Goal: Task Accomplishment & Management: Complete application form

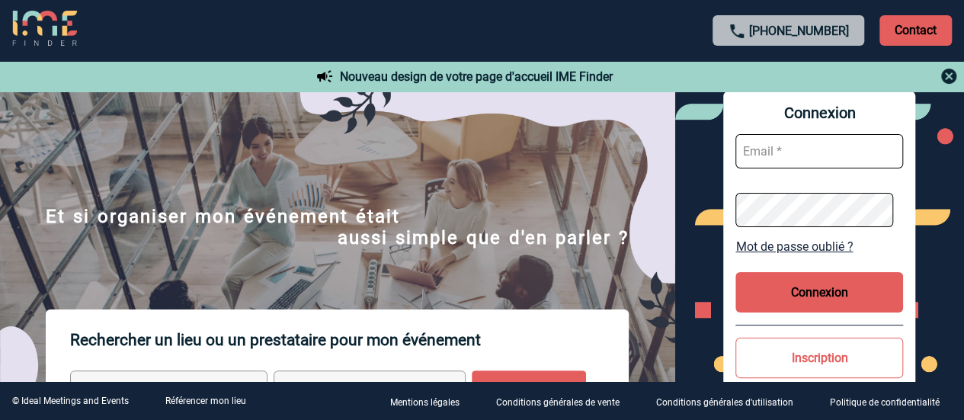
click at [823, 139] on input "text" at bounding box center [820, 151] width 168 height 34
type input "[PERSON_NAME][EMAIL_ADDRESS][PERSON_NAME][DOMAIN_NAME]"
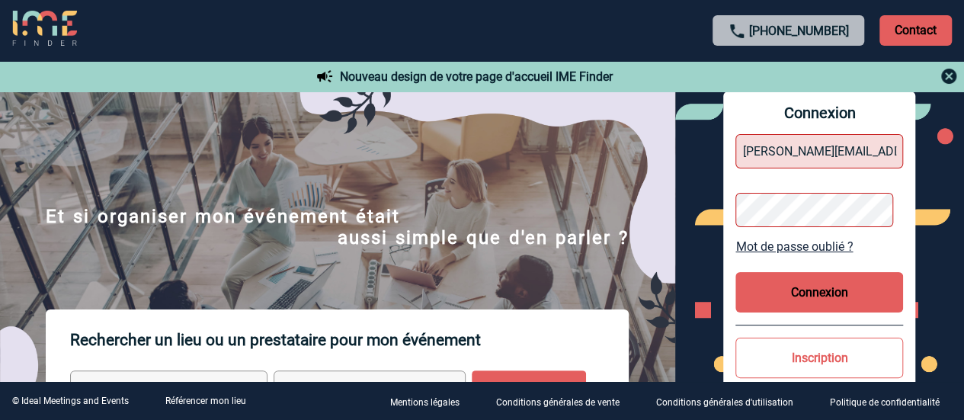
click at [817, 287] on button "Connexion" at bounding box center [820, 292] width 168 height 40
click at [839, 290] on button "Connexion" at bounding box center [820, 292] width 168 height 40
click at [733, 213] on div "Connexion carine.lehmann@sogeti.com Mot de passe oublié ? Connexion Inscription…" at bounding box center [819, 270] width 192 height 358
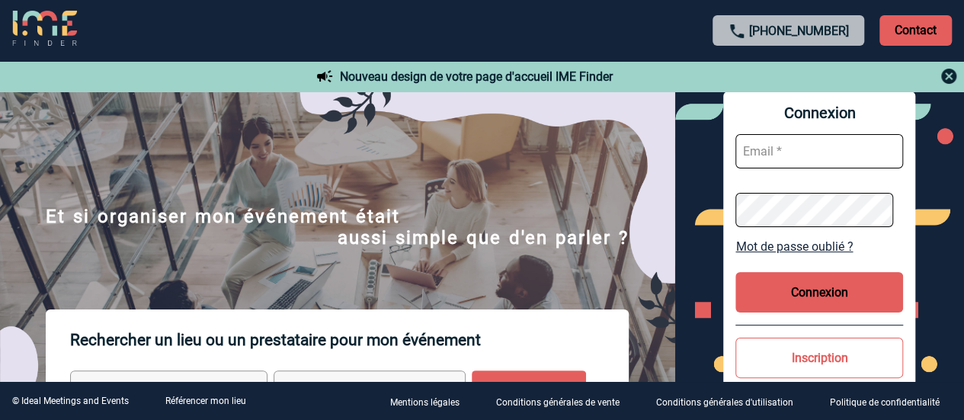
click at [793, 154] on input "text" at bounding box center [820, 151] width 168 height 34
type input "[PERSON_NAME][EMAIL_ADDRESS][PERSON_NAME][DOMAIN_NAME]"
click at [839, 283] on button "Connexion" at bounding box center [820, 292] width 168 height 40
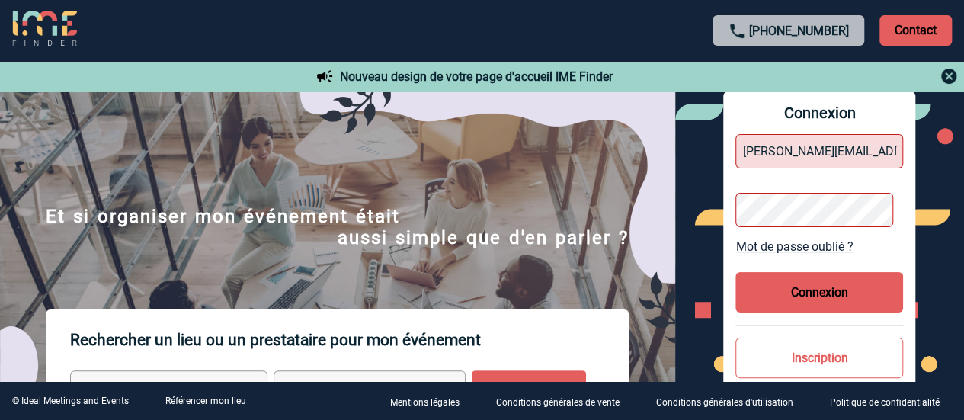
click at [819, 290] on button "Connexion" at bounding box center [820, 292] width 168 height 40
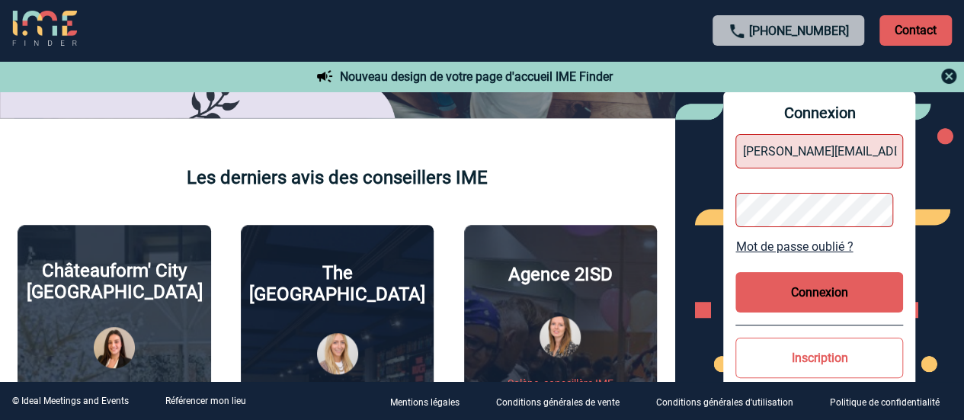
scroll to position [610, 0]
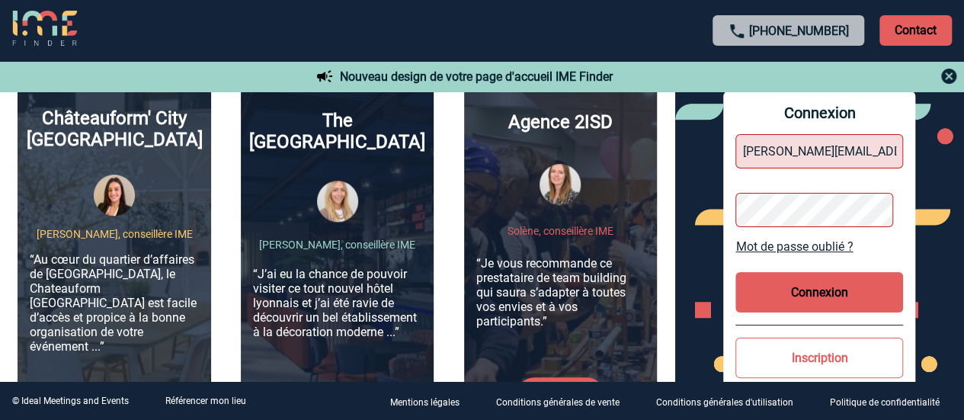
click at [793, 290] on button "Connexion" at bounding box center [820, 292] width 168 height 40
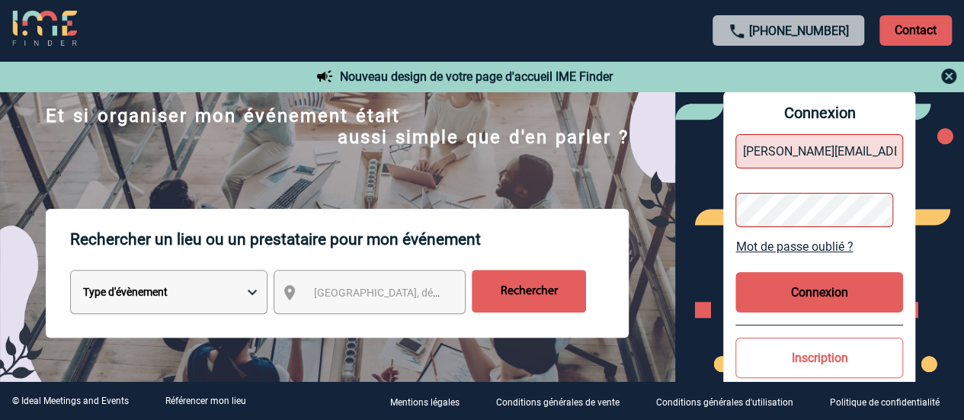
scroll to position [0, 0]
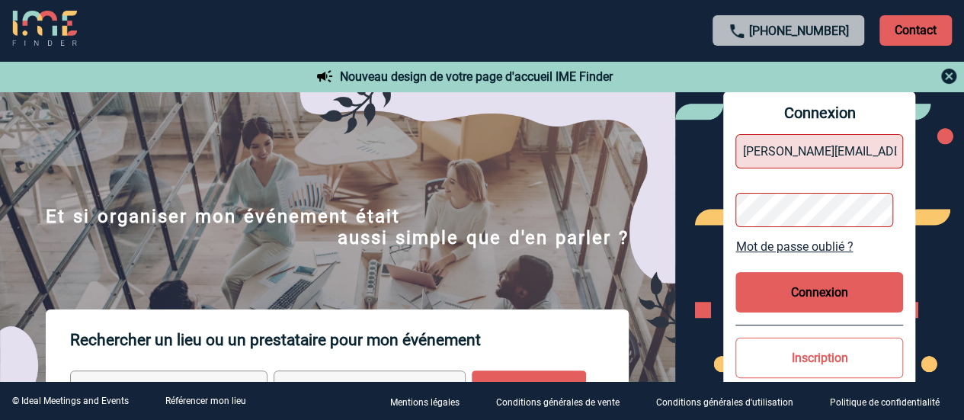
click at [906, 38] on p "Contact" at bounding box center [916, 30] width 72 height 30
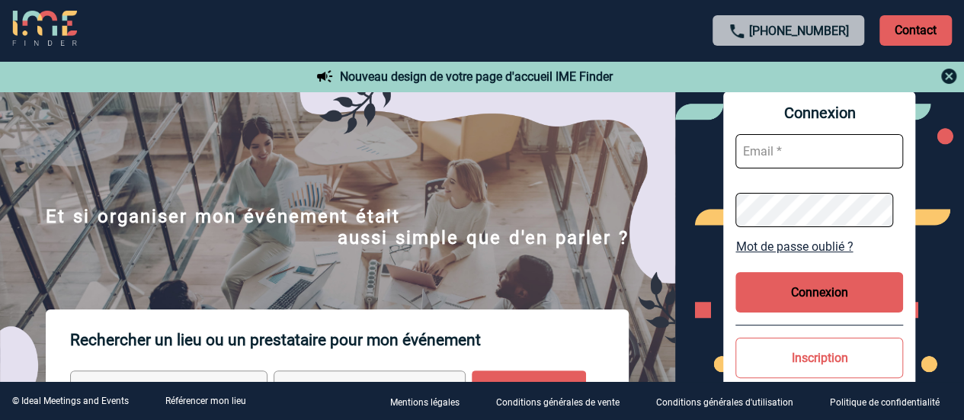
click at [831, 149] on input "text" at bounding box center [820, 151] width 168 height 34
type input "[PERSON_NAME][EMAIL_ADDRESS][PERSON_NAME][DOMAIN_NAME]"
click at [850, 295] on button "Connexion" at bounding box center [820, 292] width 168 height 40
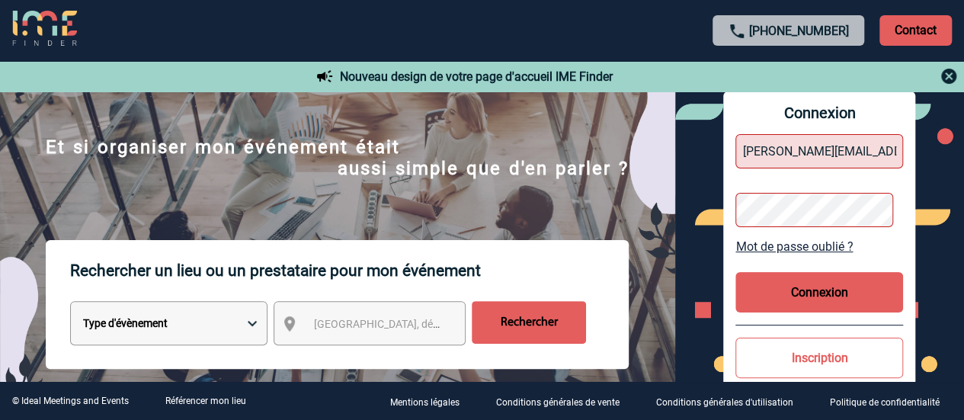
scroll to position [152, 0]
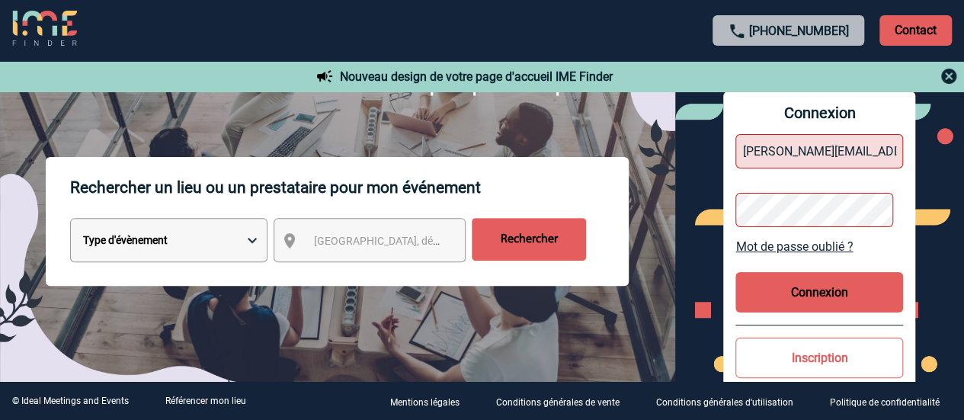
click at [829, 295] on button "Connexion" at bounding box center [820, 292] width 168 height 40
click at [949, 69] on img at bounding box center [949, 76] width 18 height 18
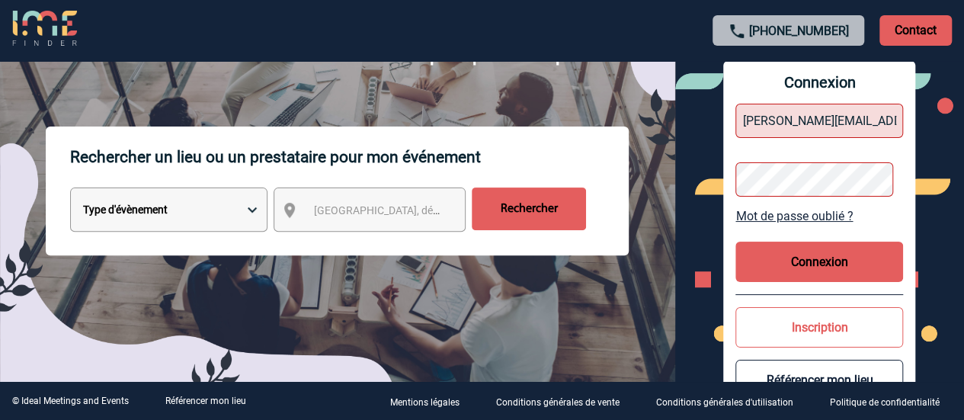
click at [829, 248] on button "Connexion" at bounding box center [820, 262] width 168 height 40
